Goal: Feedback & Contribution: Leave review/rating

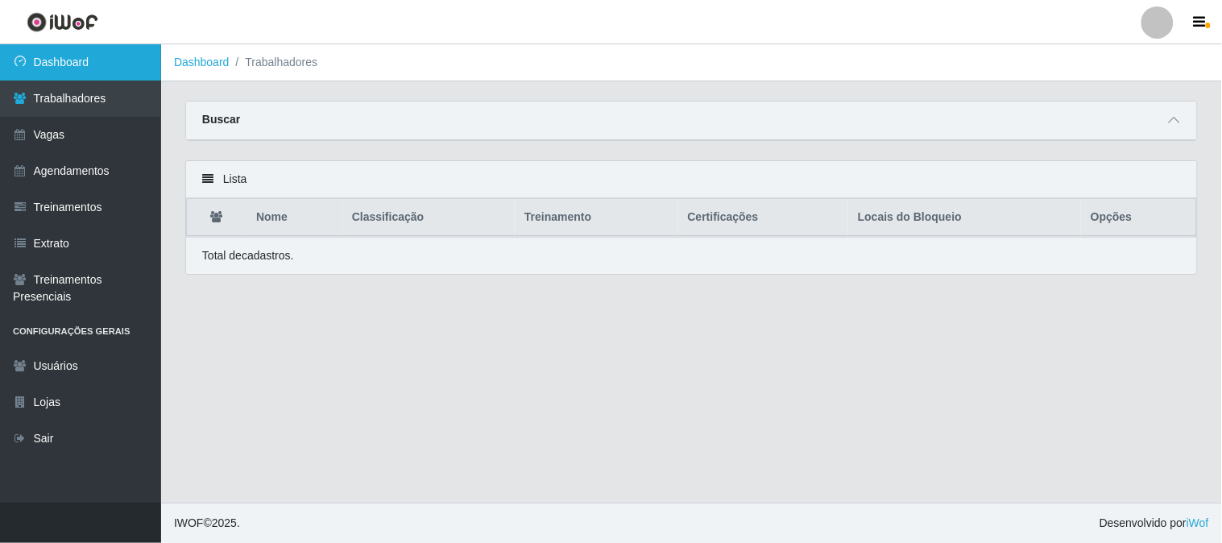
click at [89, 68] on link "Dashboard" at bounding box center [80, 62] width 161 height 36
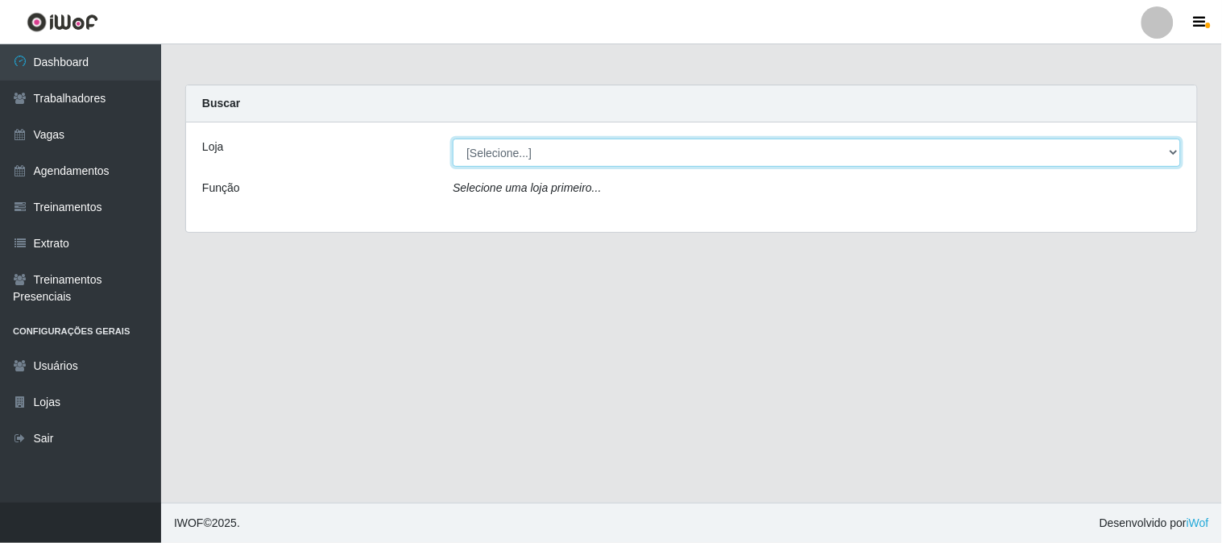
click at [583, 159] on select "[Selecione...] Sapore D'italia" at bounding box center [817, 153] width 728 height 28
select select "266"
click at [453, 139] on select "[Selecione...] Sapore D'italia" at bounding box center [817, 153] width 728 height 28
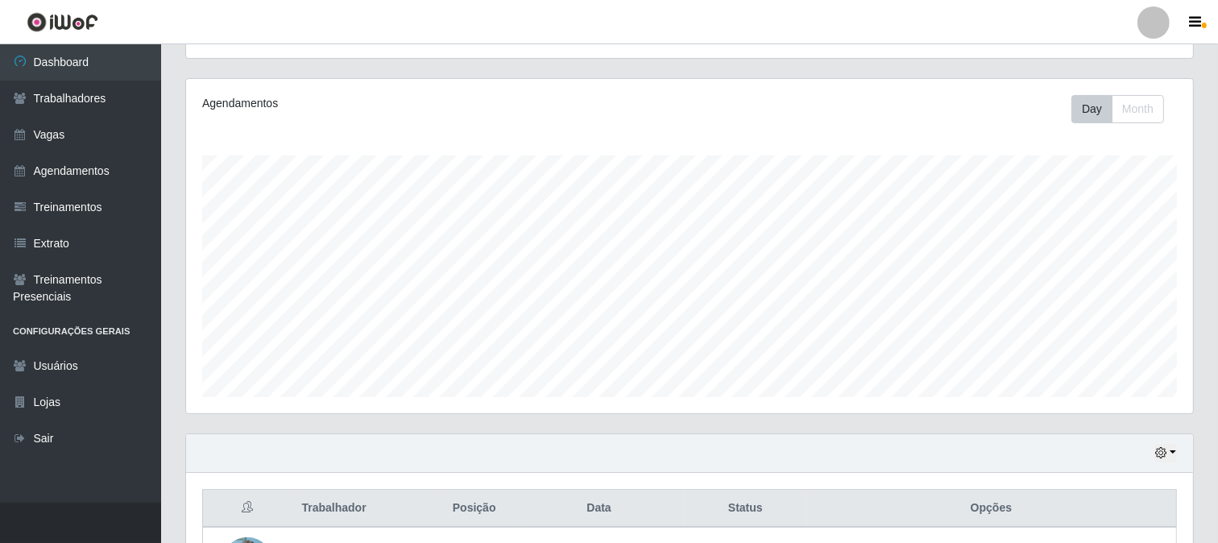
scroll to position [384, 0]
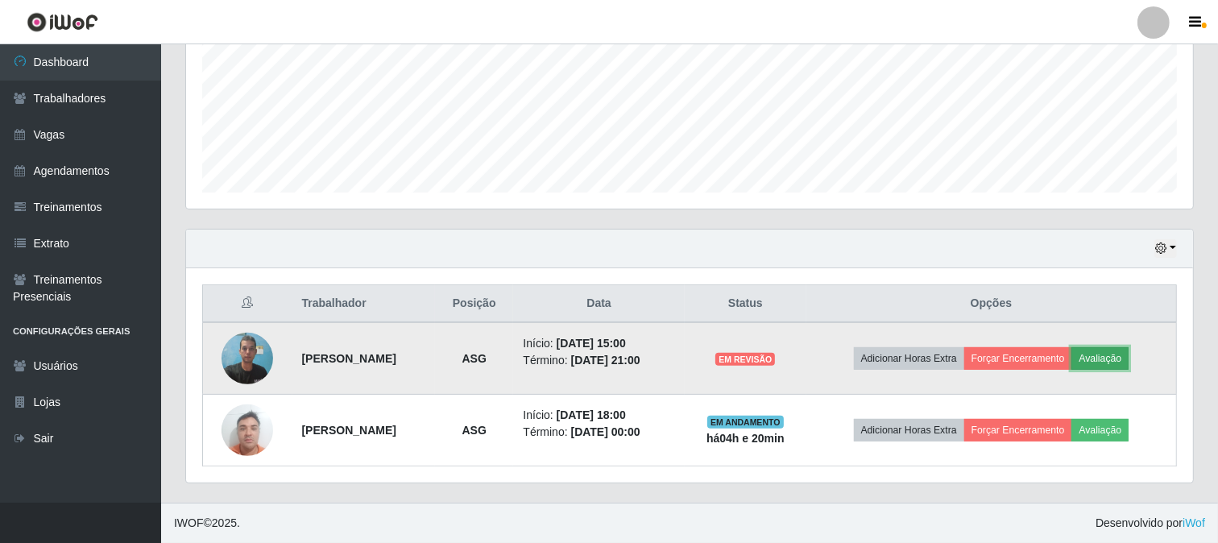
click at [1129, 364] on button "Avaliação" at bounding box center [1100, 358] width 57 height 23
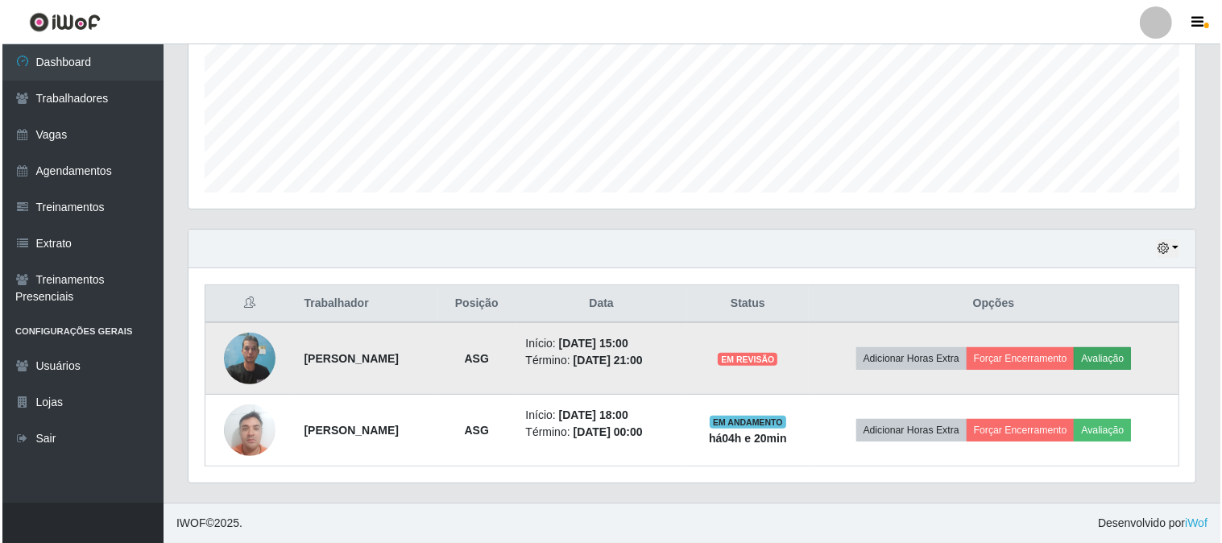
scroll to position [334, 997]
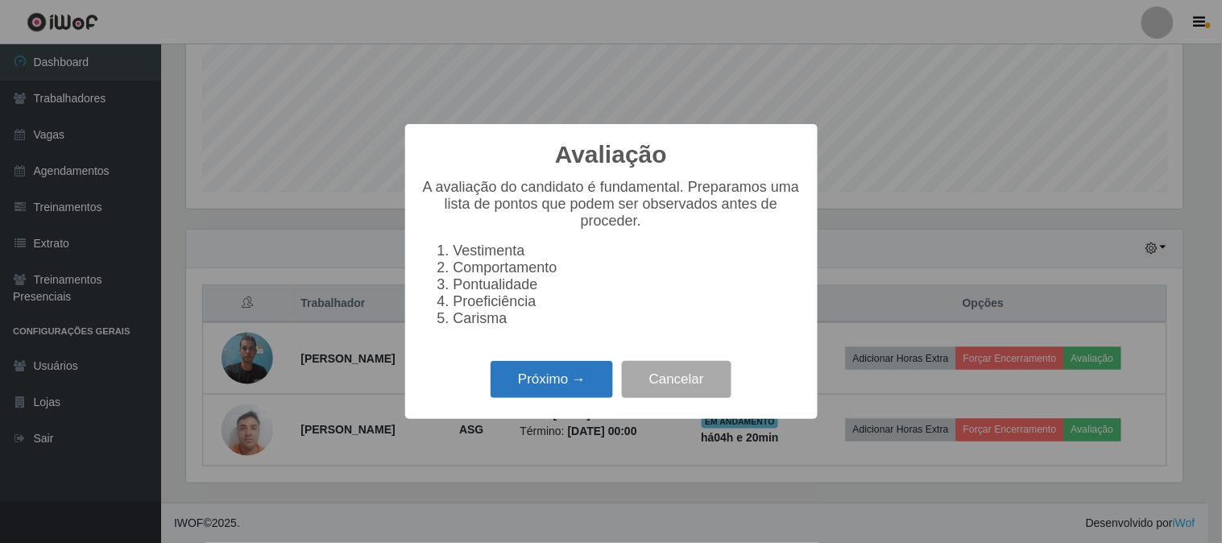
click at [598, 388] on button "Próximo →" at bounding box center [552, 380] width 122 height 38
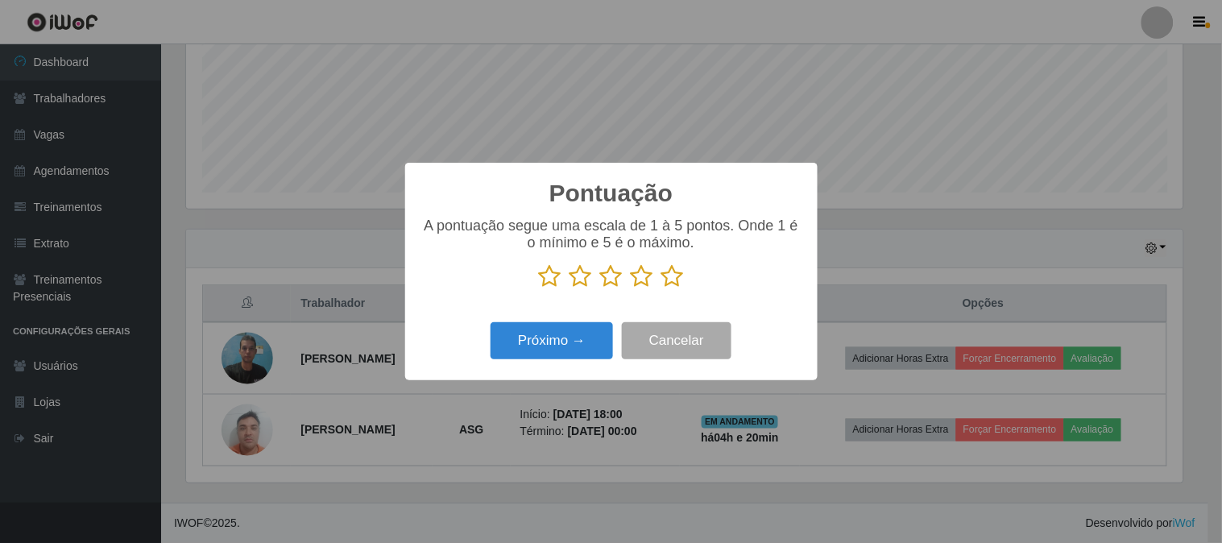
click at [678, 284] on icon at bounding box center [673, 276] width 23 height 24
click at [662, 288] on input "radio" at bounding box center [662, 288] width 0 height 0
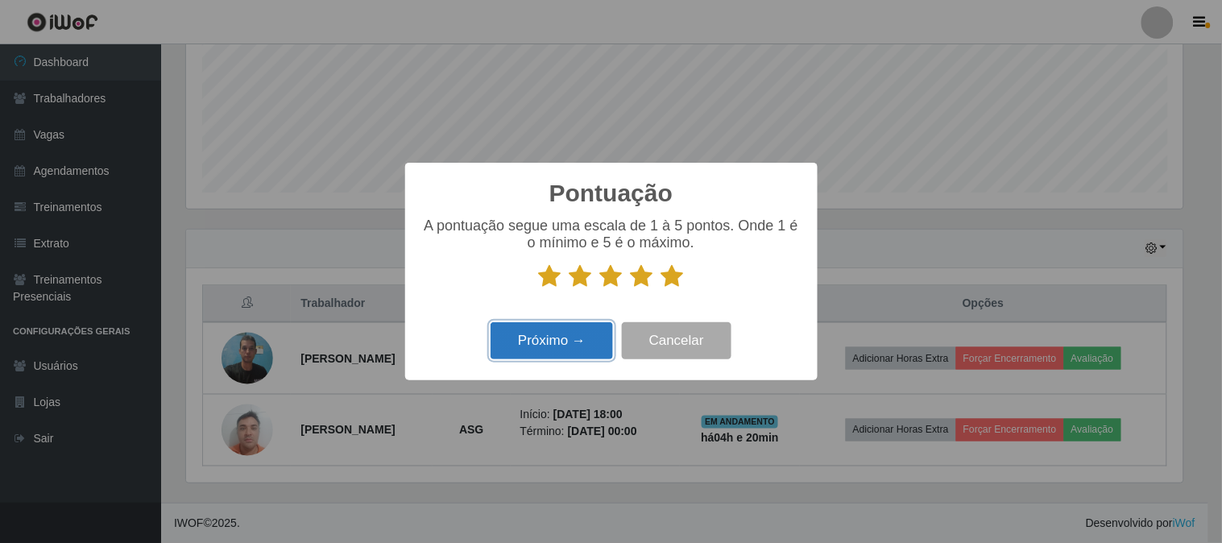
click at [582, 338] on button "Próximo →" at bounding box center [552, 341] width 122 height 38
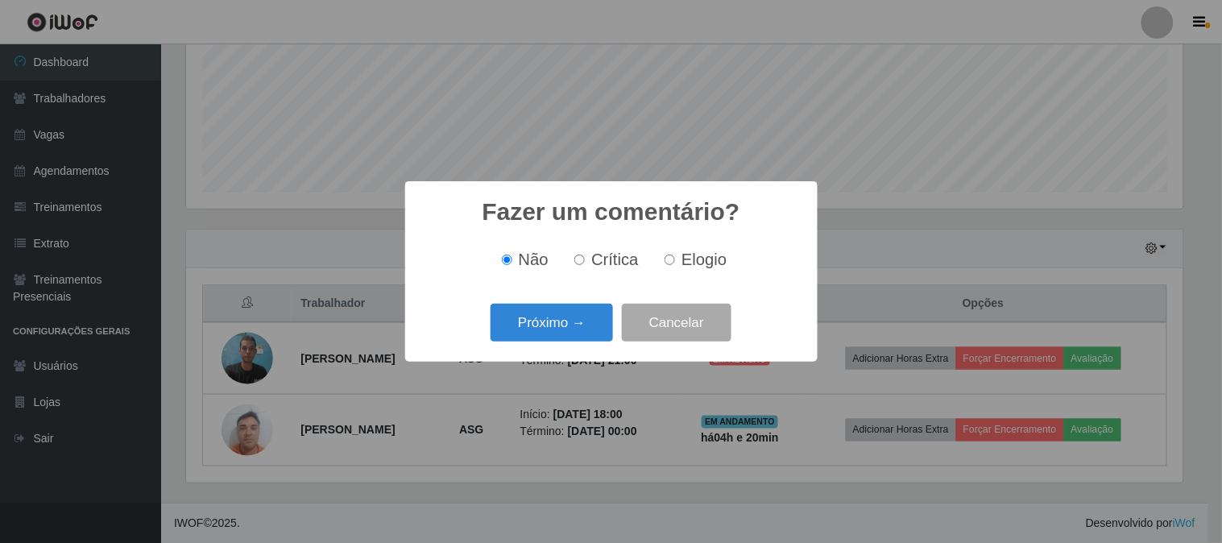
drag, startPoint x: 673, startPoint y: 262, endPoint x: 609, endPoint y: 301, distance: 74.9
click at [672, 262] on input "Elogio" at bounding box center [670, 260] width 10 height 10
radio input "true"
click at [583, 315] on button "Próximo →" at bounding box center [552, 323] width 122 height 38
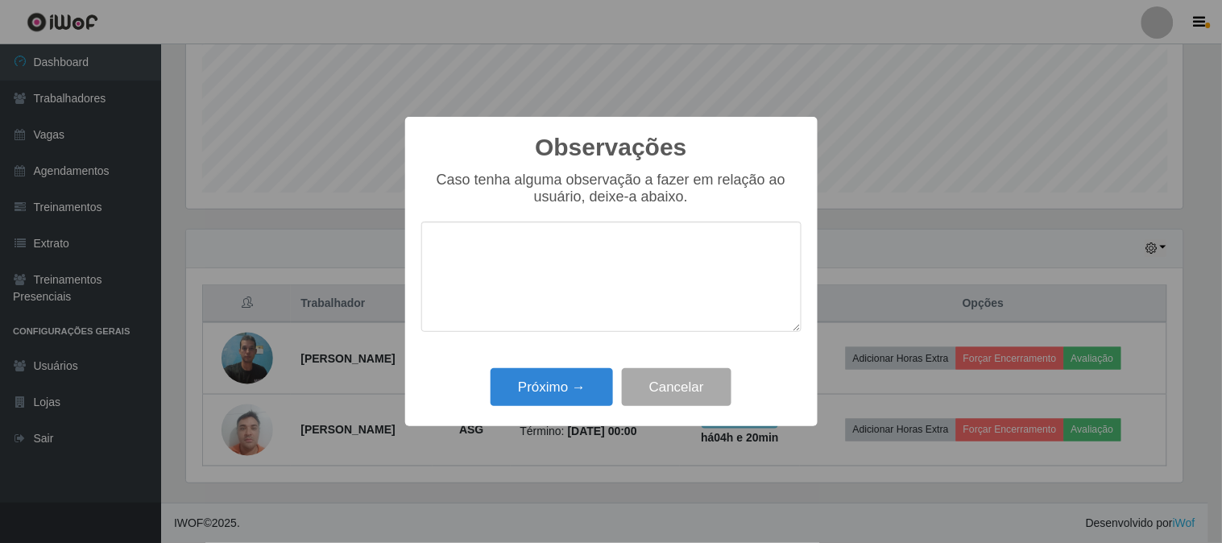
click at [578, 264] on textarea at bounding box center [611, 277] width 380 height 110
type textarea "Muito atencioso"
click at [554, 398] on button "Próximo →" at bounding box center [552, 387] width 122 height 38
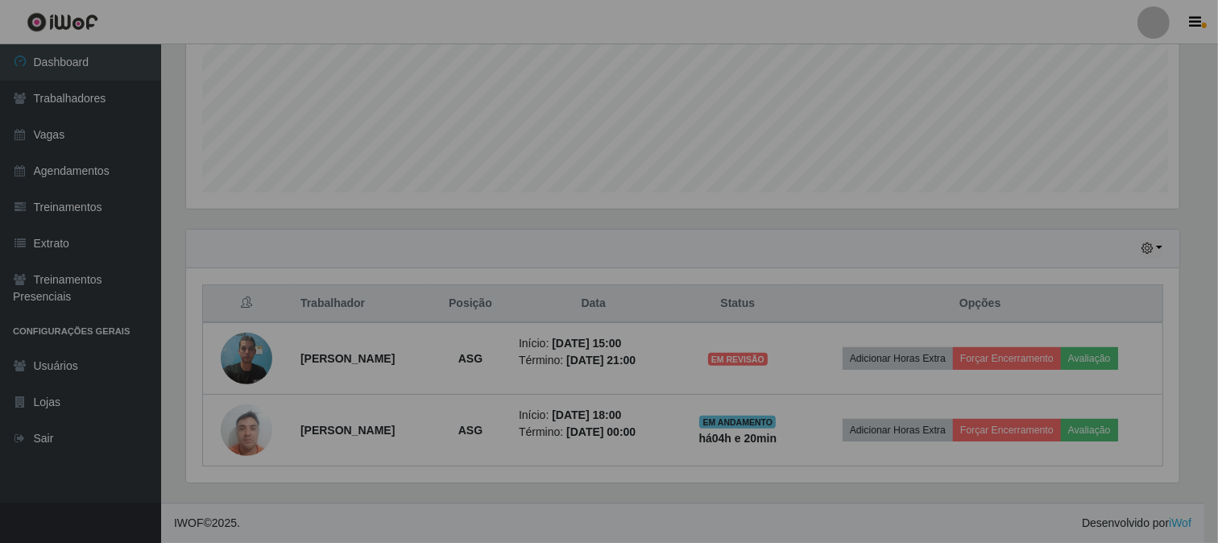
scroll to position [334, 1007]
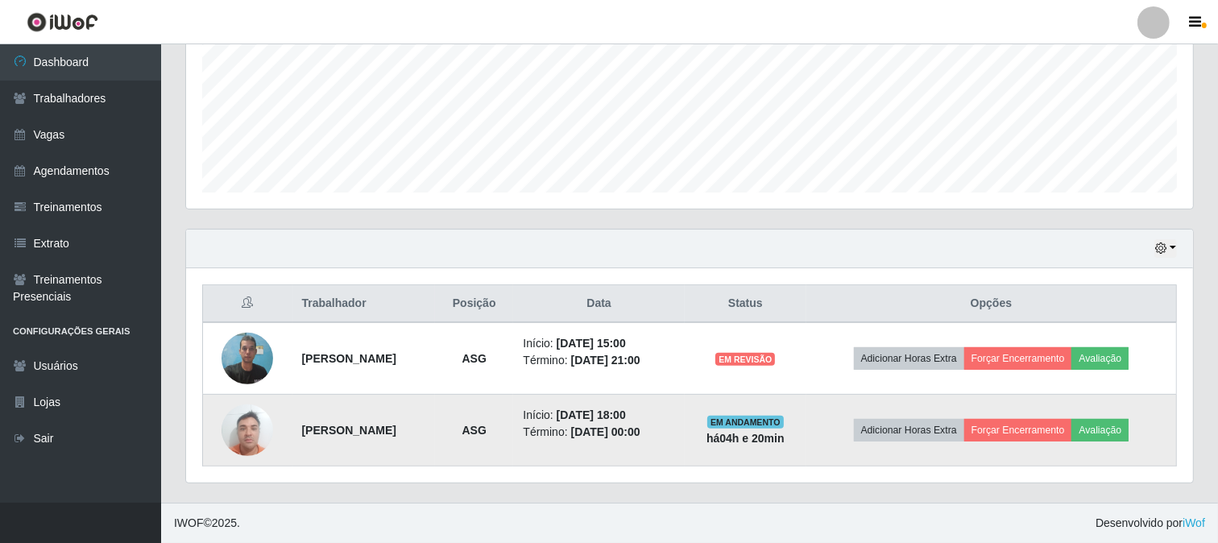
click at [435, 425] on td "[PERSON_NAME]" at bounding box center [363, 431] width 143 height 72
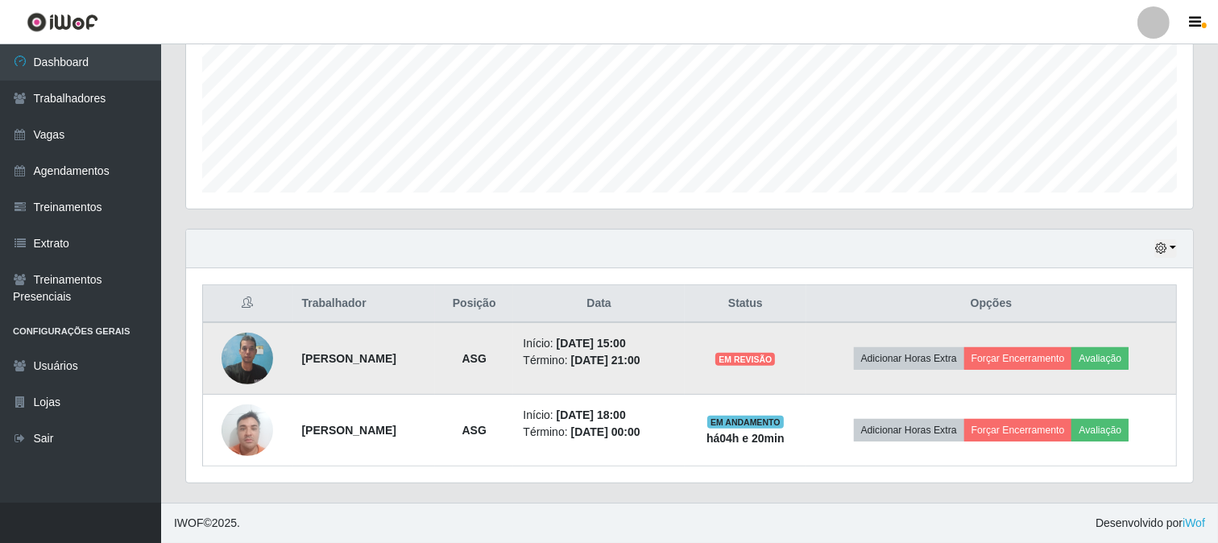
click at [435, 367] on td "[PERSON_NAME]" at bounding box center [363, 358] width 143 height 73
click at [1091, 364] on button "Forçar Encerramento" at bounding box center [1047, 358] width 108 height 23
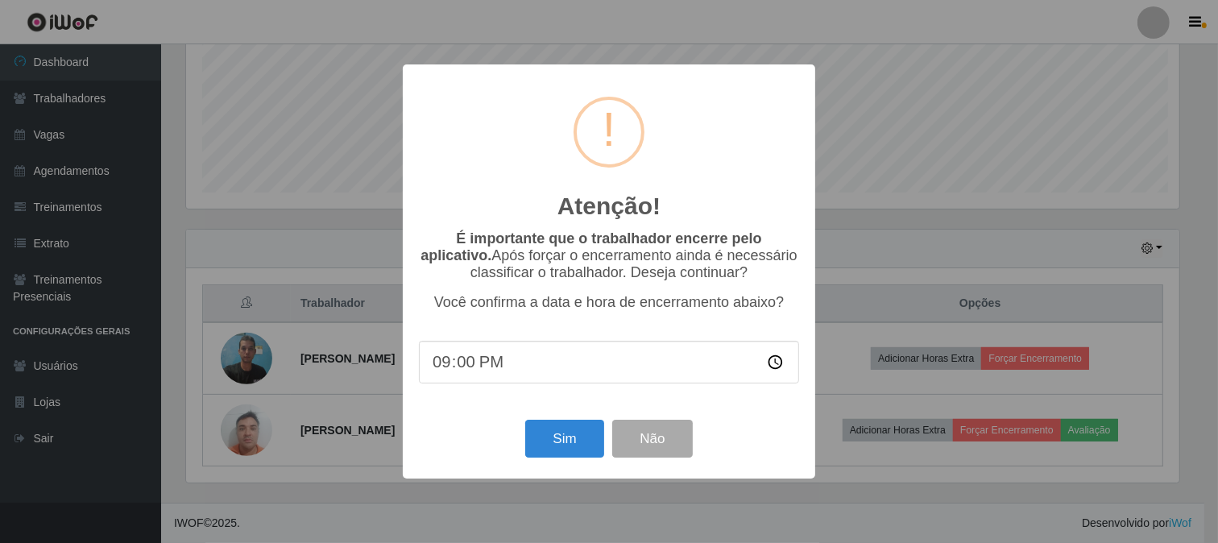
scroll to position [334, 997]
click at [557, 442] on button "Sim" at bounding box center [567, 439] width 78 height 38
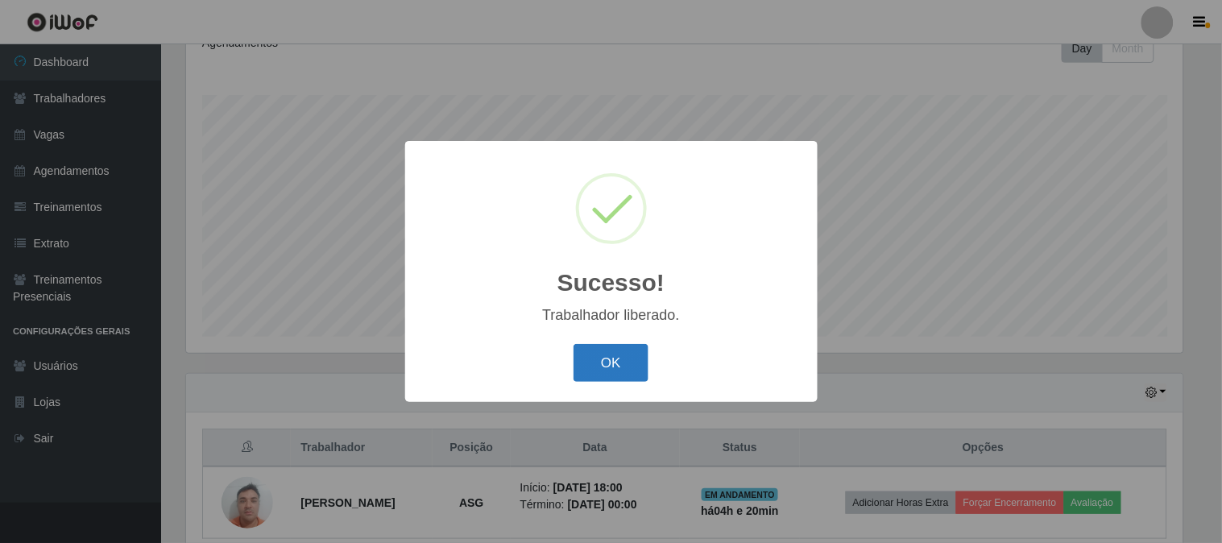
click at [615, 351] on button "OK" at bounding box center [611, 363] width 75 height 38
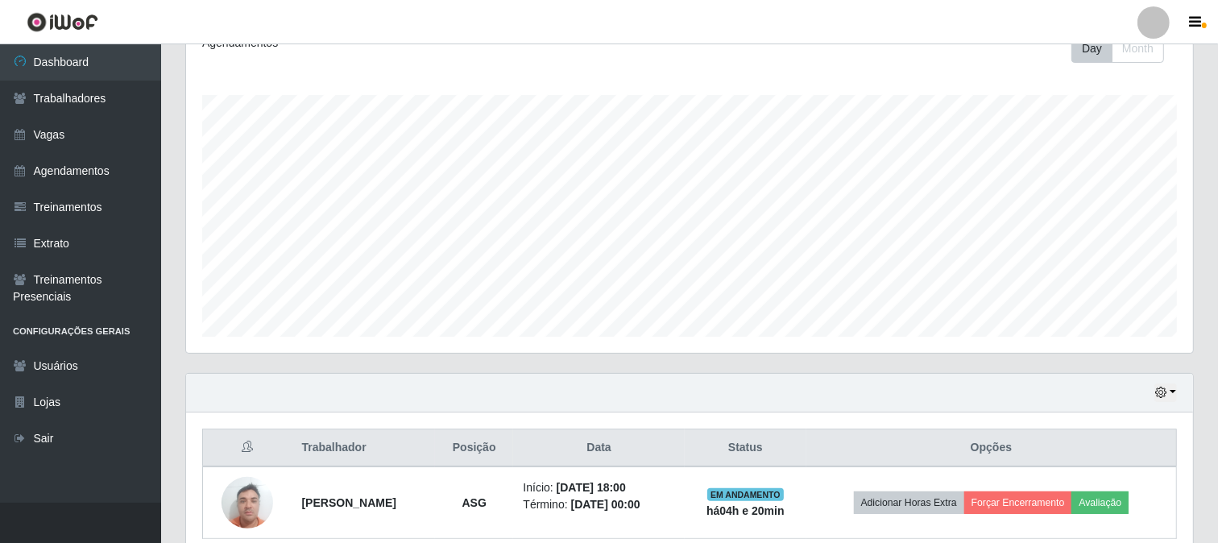
scroll to position [311, 0]
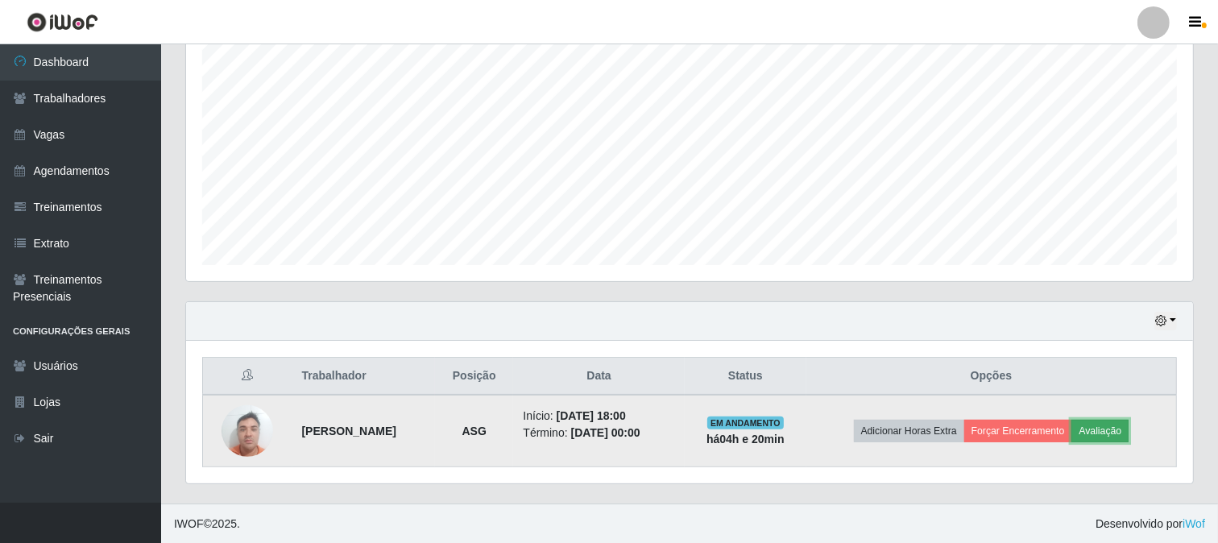
click at [1129, 435] on button "Avaliação" at bounding box center [1100, 431] width 57 height 23
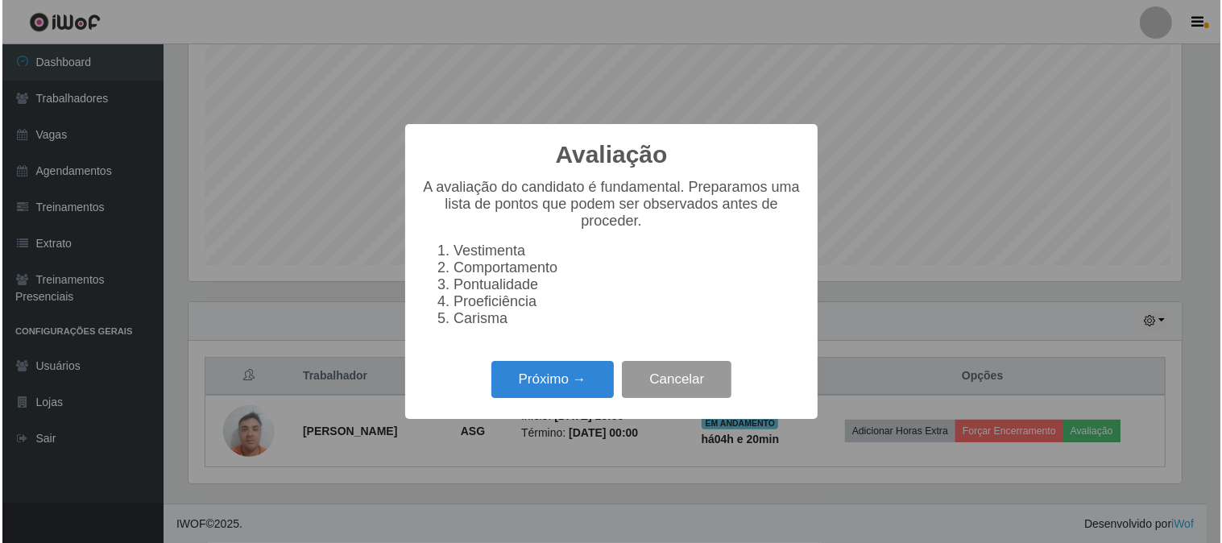
scroll to position [334, 997]
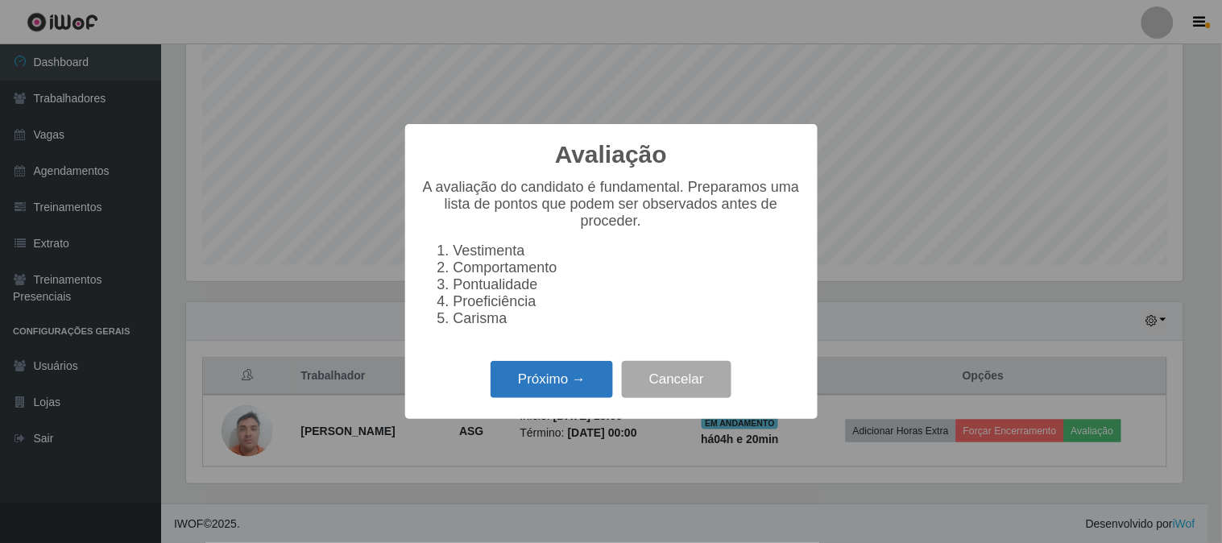
click at [588, 390] on button "Próximo →" at bounding box center [552, 380] width 122 height 38
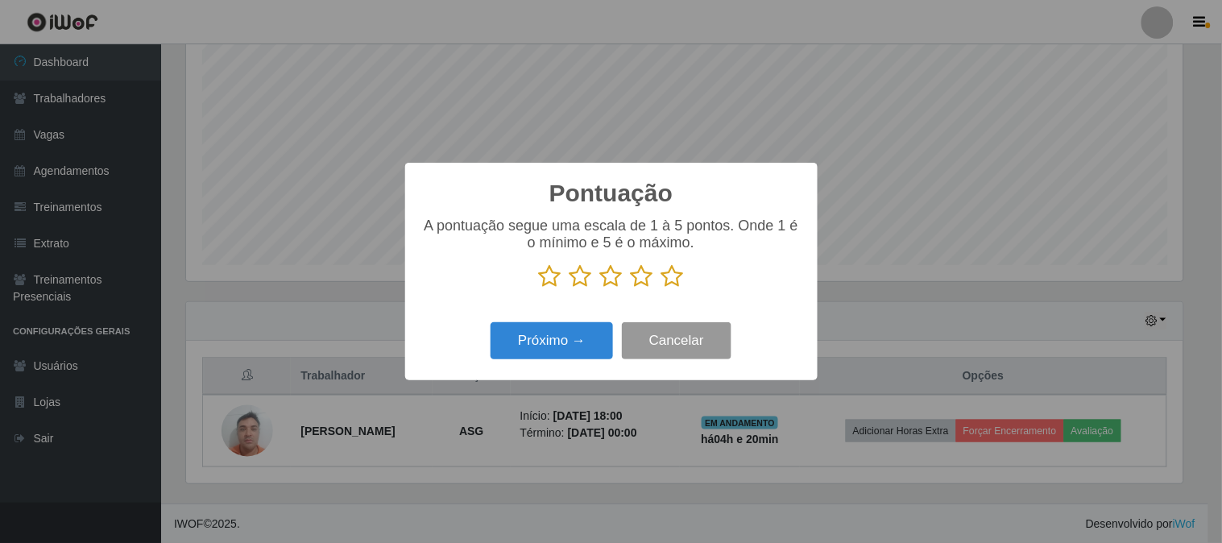
scroll to position [805396, 804733]
drag, startPoint x: 671, startPoint y: 285, endPoint x: 592, endPoint y: 326, distance: 89.0
click at [669, 286] on icon at bounding box center [673, 276] width 23 height 24
click at [662, 288] on input "radio" at bounding box center [662, 288] width 0 height 0
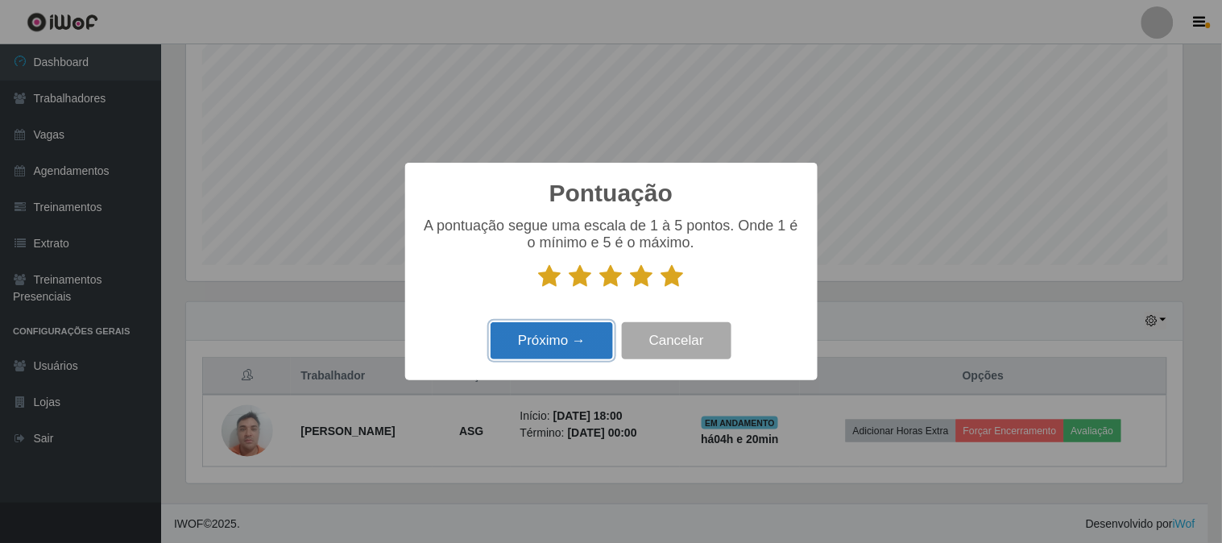
click at [567, 345] on button "Próximo →" at bounding box center [552, 341] width 122 height 38
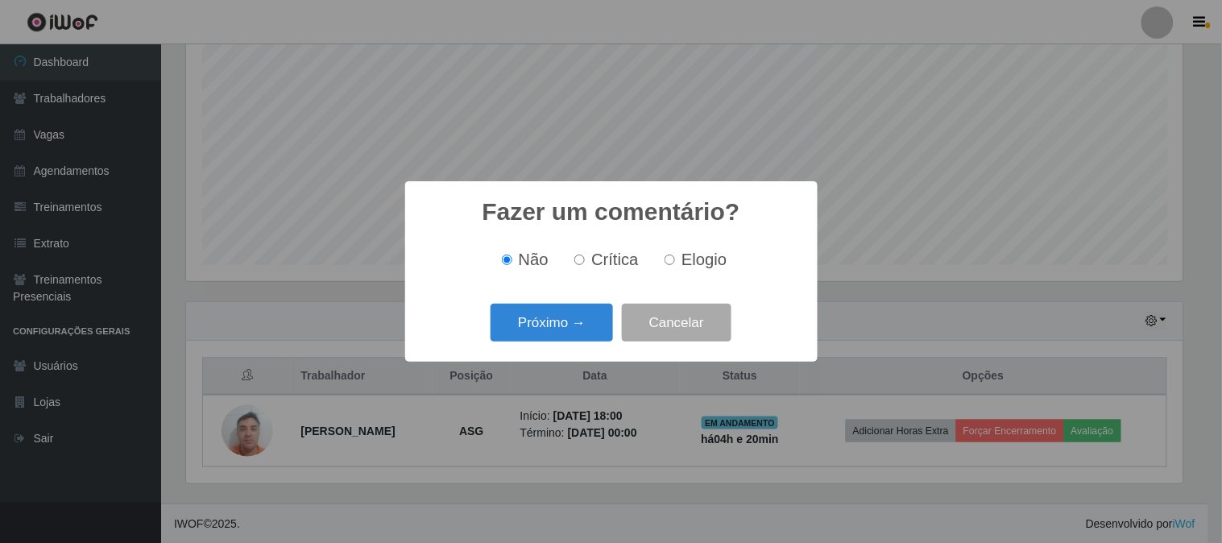
drag, startPoint x: 673, startPoint y: 256, endPoint x: 657, endPoint y: 270, distance: 20.5
click at [670, 260] on input "Elogio" at bounding box center [670, 260] width 10 height 10
radio input "true"
click at [567, 323] on button "Próximo →" at bounding box center [552, 323] width 122 height 38
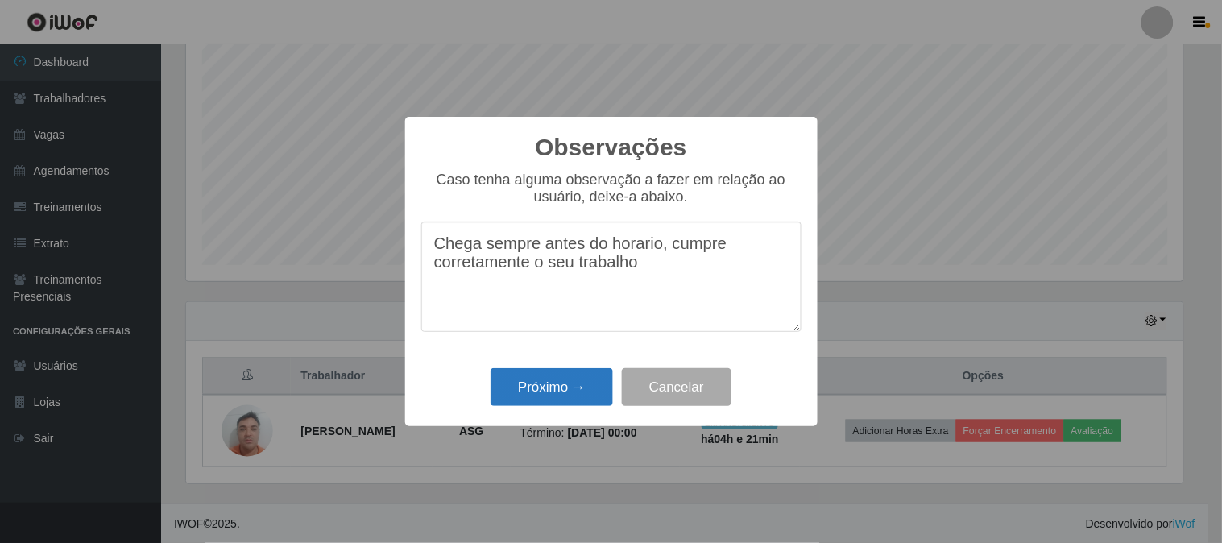
type textarea "Chega sempre antes do horario, cumpre corretamente o seu trabalho"
click at [567, 396] on button "Próximo →" at bounding box center [552, 387] width 122 height 38
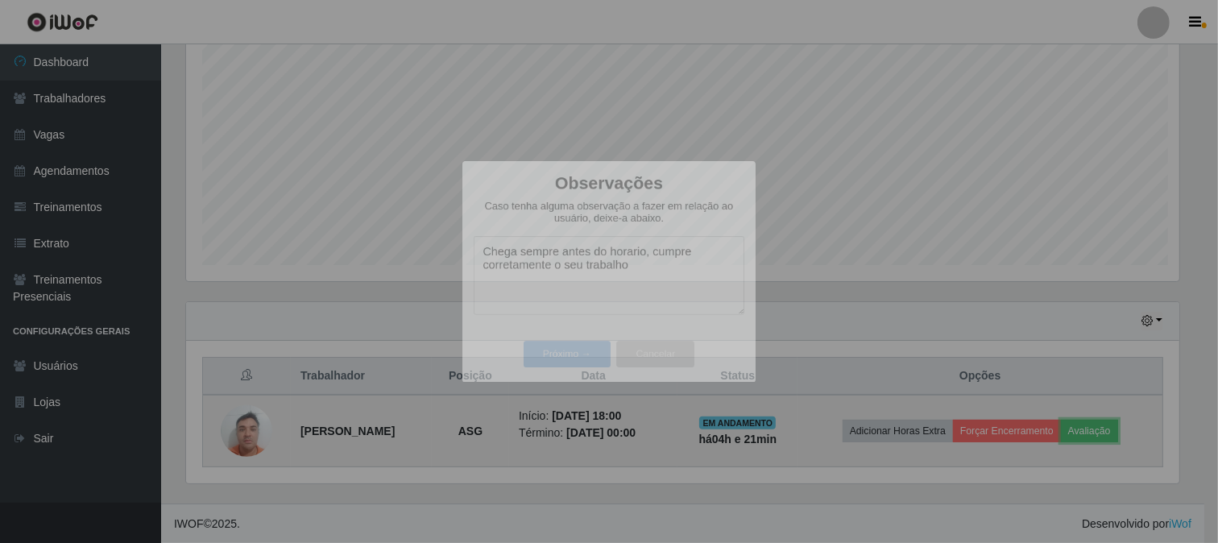
scroll to position [334, 1007]
